Goal: Use online tool/utility: Utilize a website feature to perform a specific function

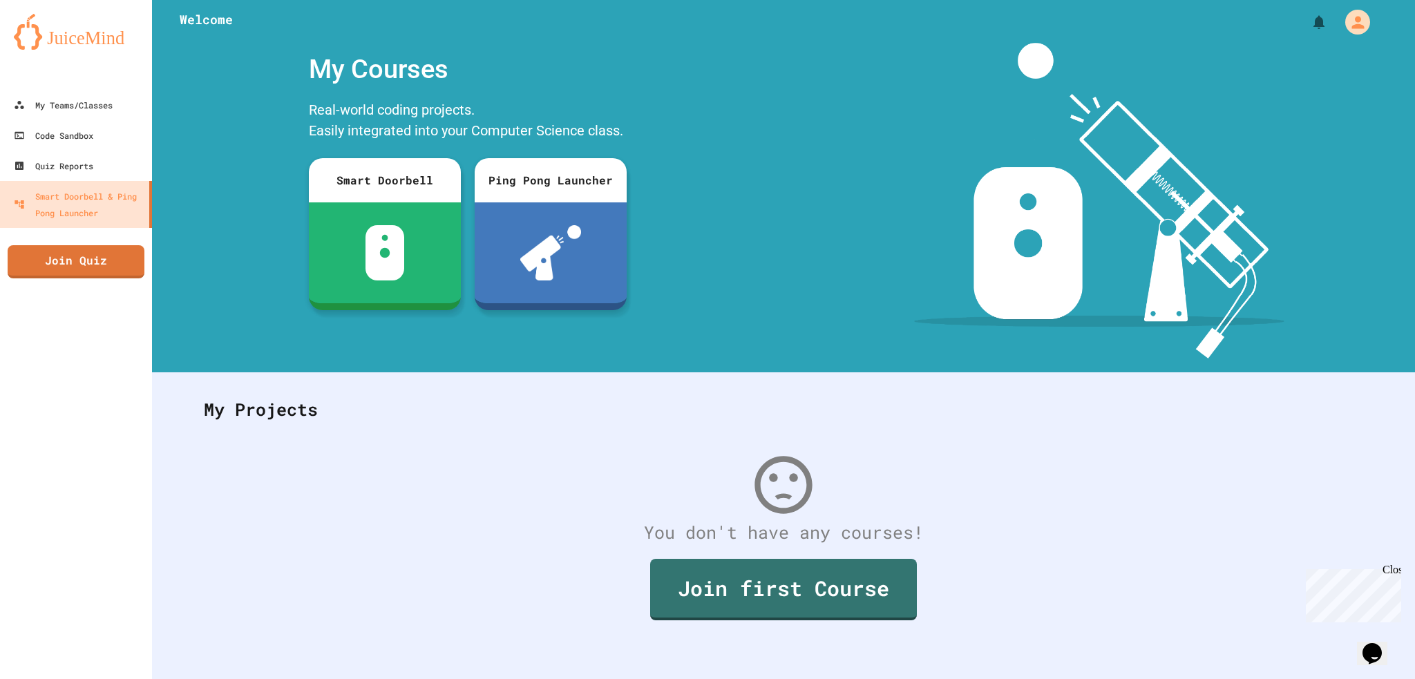
scroll to position [14, 0]
click at [670, 555] on link "Join first Course" at bounding box center [783, 587] width 242 height 64
click at [70, 137] on div "Code Sandbox" at bounding box center [53, 135] width 82 height 17
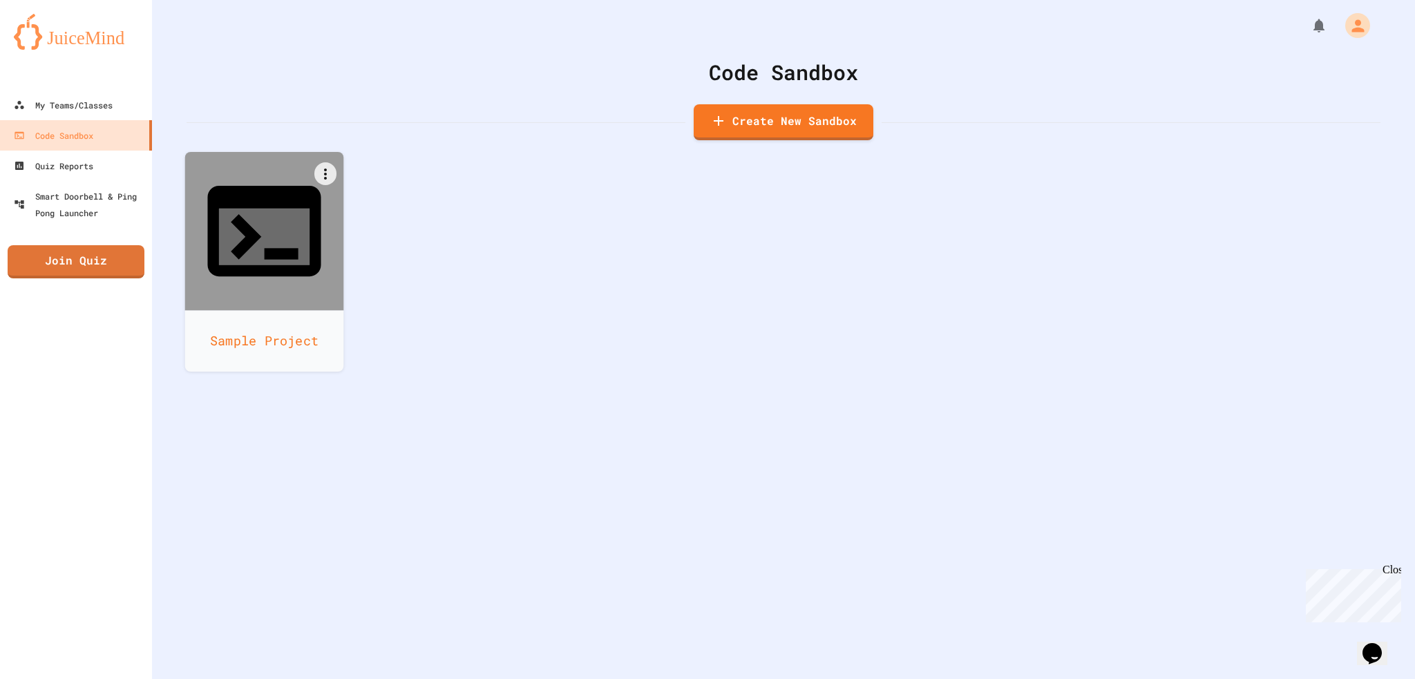
click at [307, 220] on div at bounding box center [264, 231] width 159 height 159
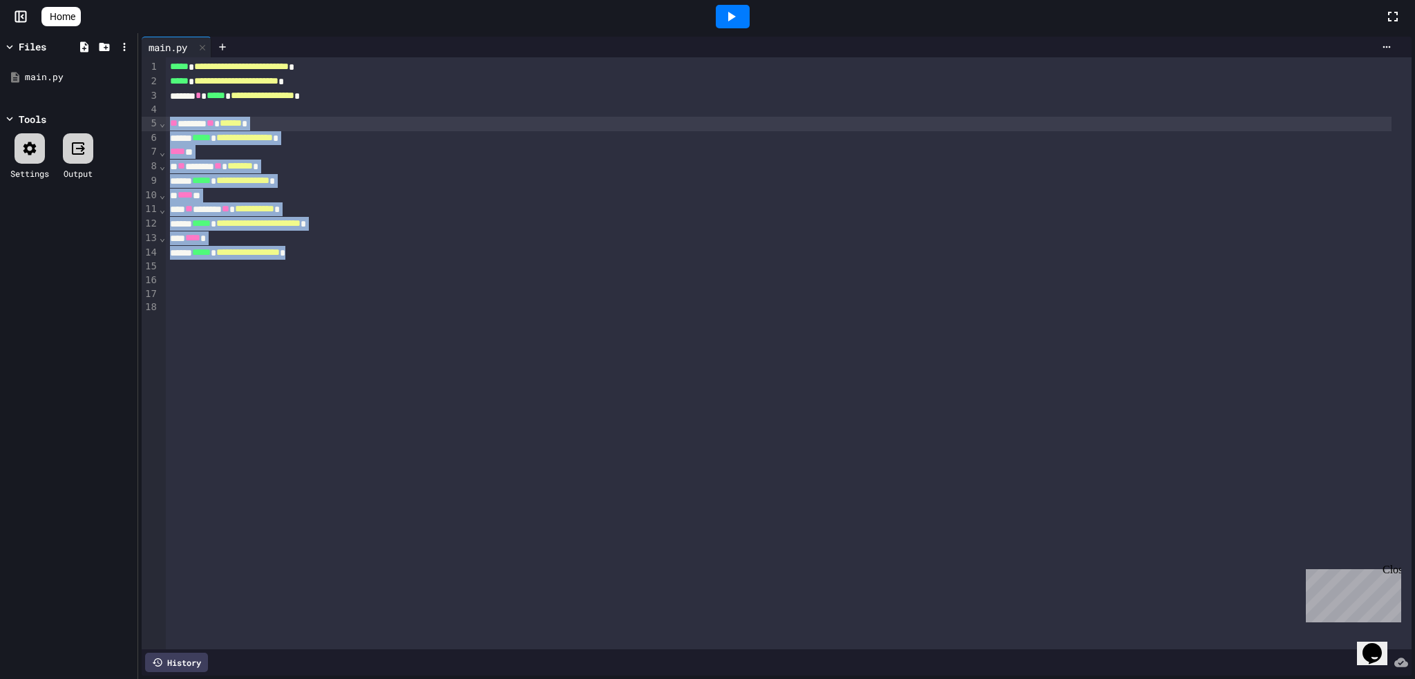
drag, startPoint x: 305, startPoint y: 243, endPoint x: 162, endPoint y: 121, distance: 188.1
click at [162, 121] on div "**********" at bounding box center [777, 353] width 1270 height 592
